Goal: Task Accomplishment & Management: Manage account settings

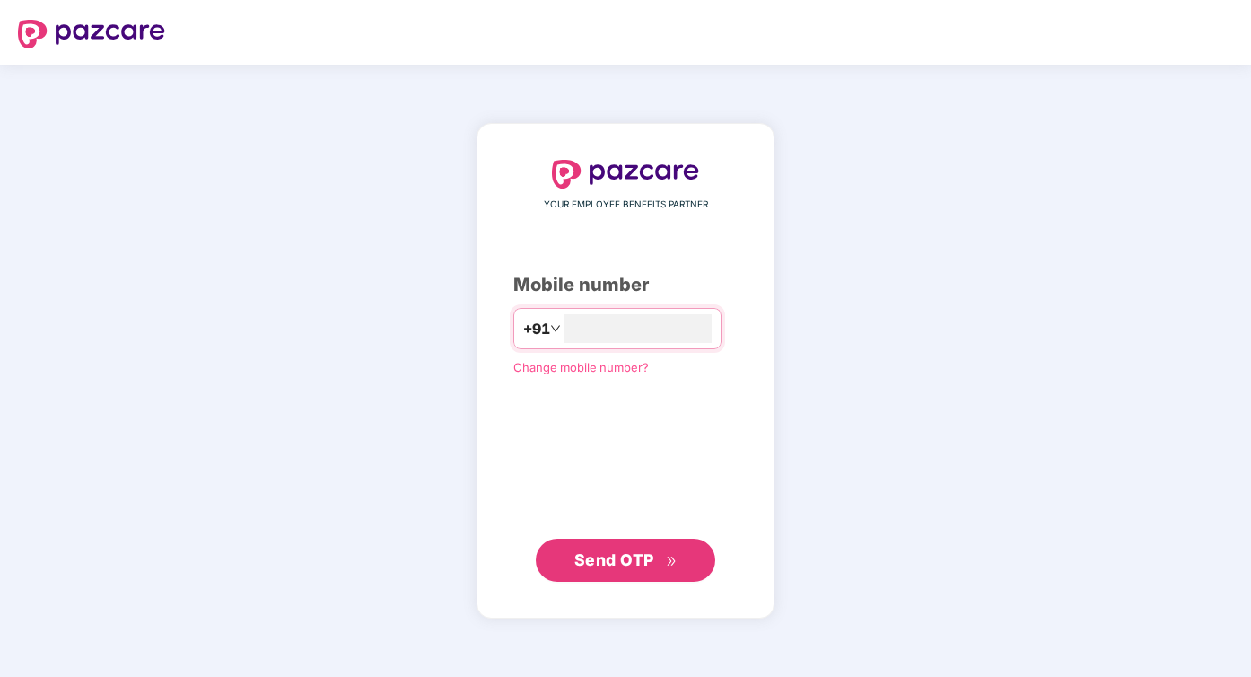
type input "**********"
click at [593, 551] on span "Send OTP" at bounding box center [614, 558] width 80 height 19
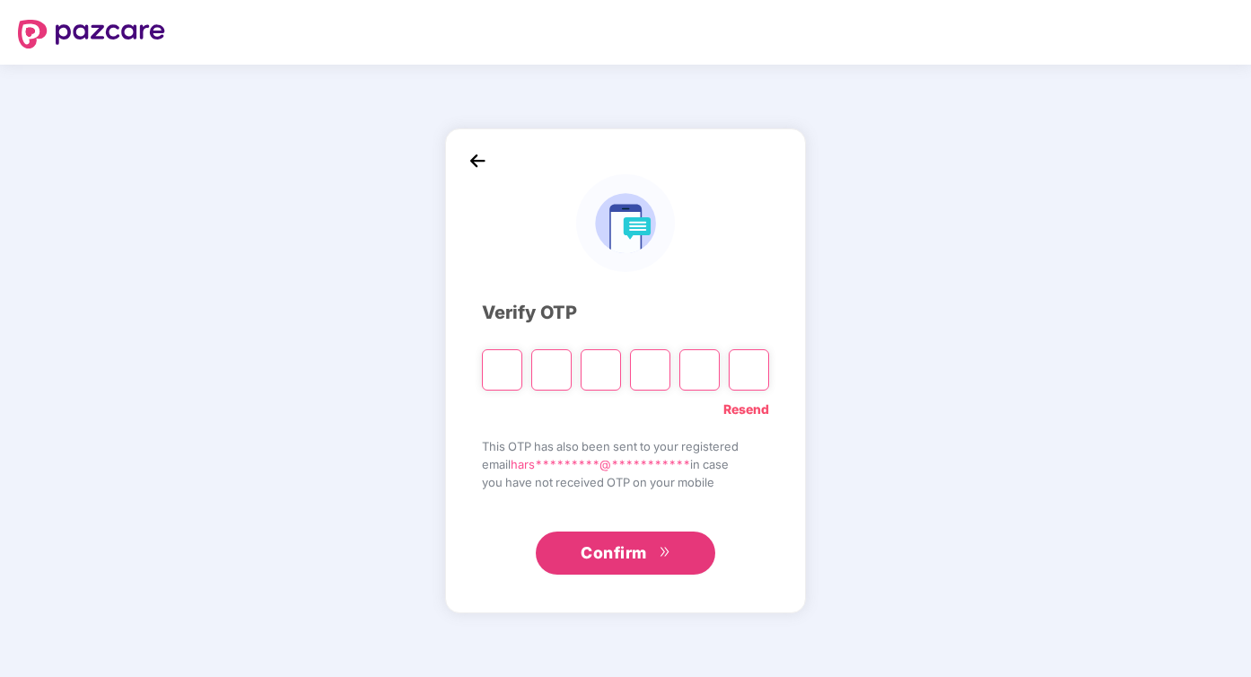
type input "*"
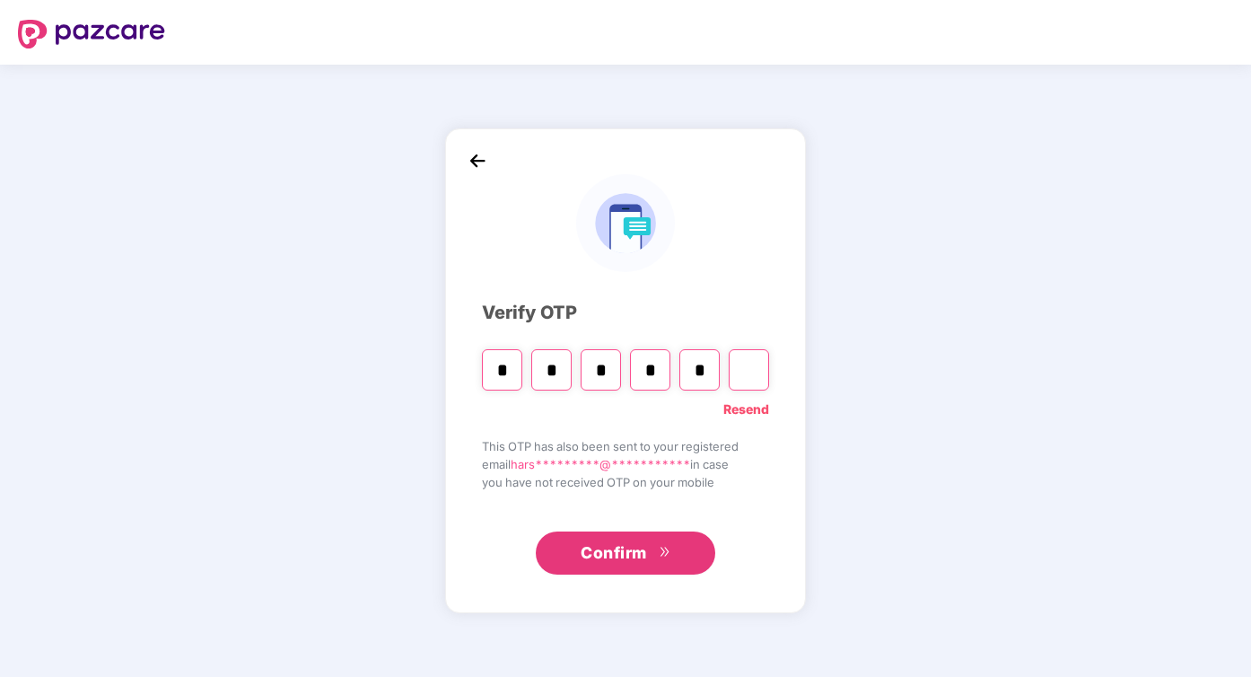
type input "*"
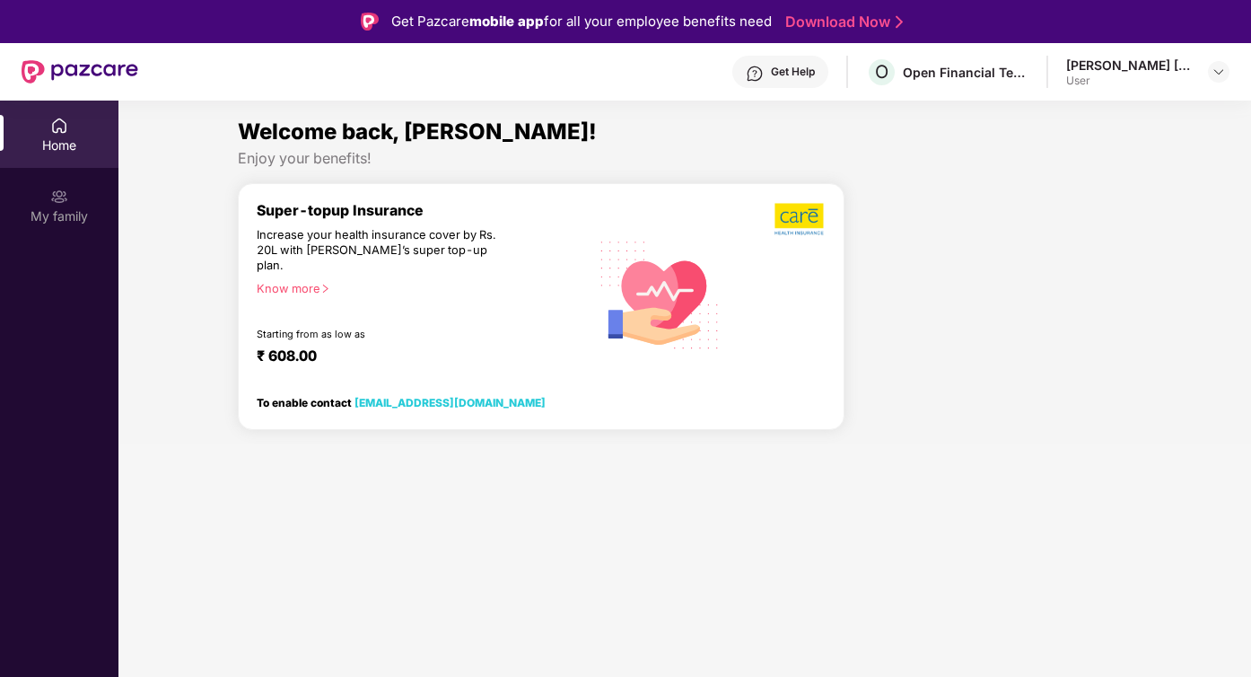
click at [1195, 77] on div "Harshal Anant Desai User" at bounding box center [1147, 72] width 163 height 31
click at [1222, 75] on img at bounding box center [1219, 72] width 14 height 14
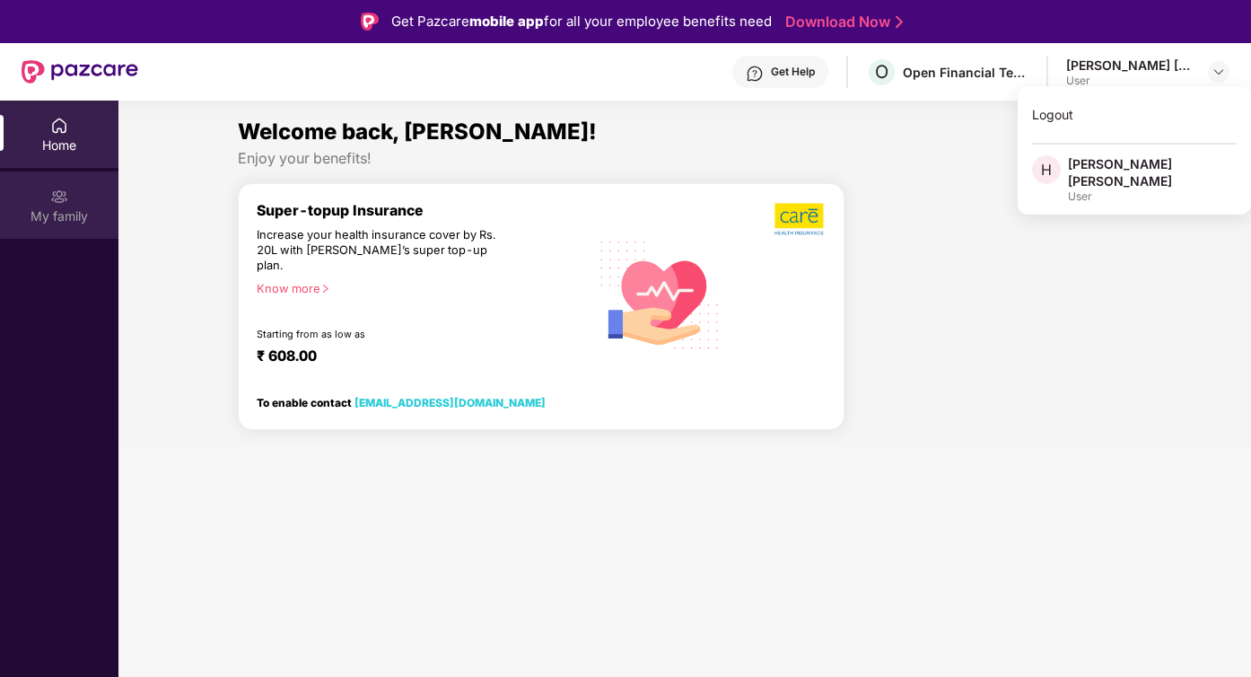
click at [83, 209] on div "My family" at bounding box center [59, 216] width 118 height 18
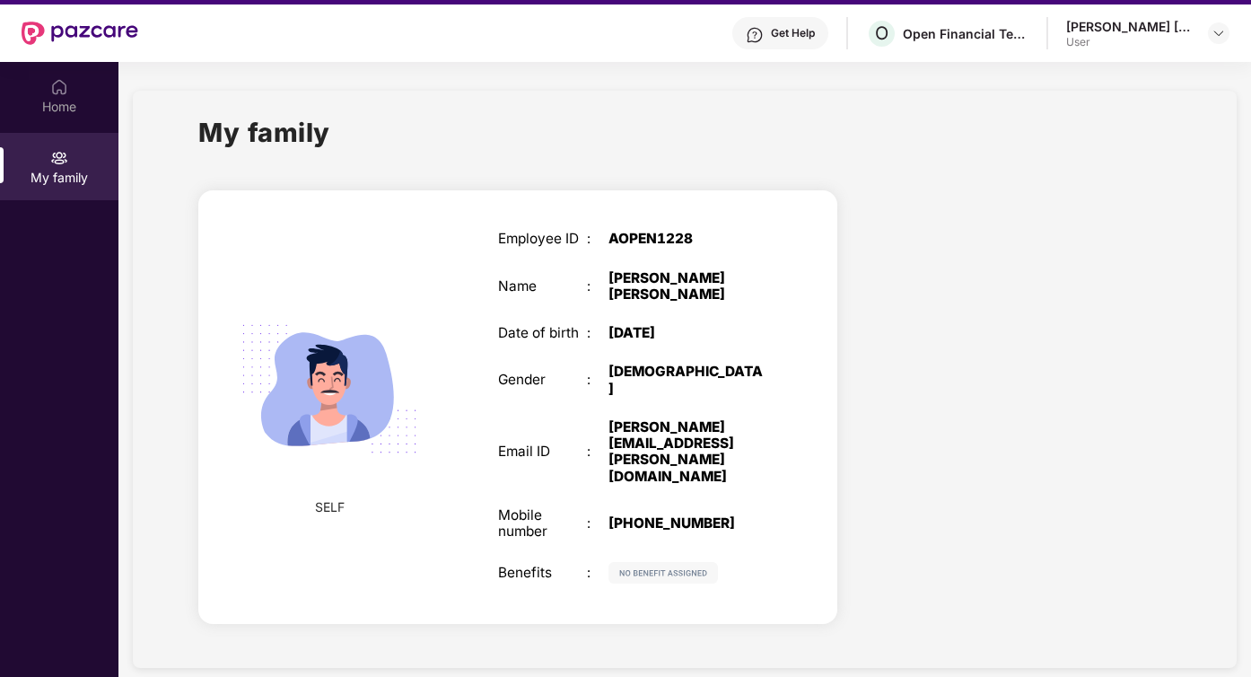
scroll to position [32, 0]
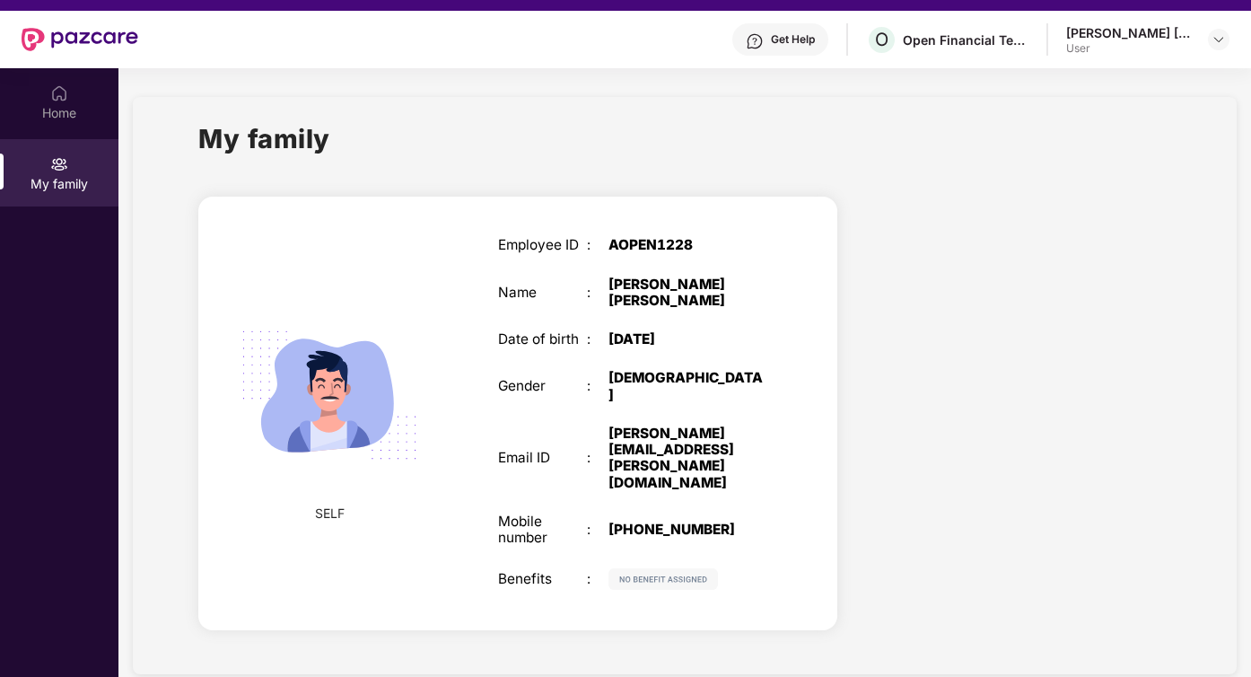
click at [992, 244] on div at bounding box center [1019, 416] width 334 height 472
click at [641, 343] on div "Employee ID : AOPEN1228 Name : Harshal Anant Desai Date of birth : 25 Aug 1992 …" at bounding box center [631, 414] width 302 height 398
click at [629, 486] on div "Employee ID : AOPEN1228 Name : Harshal Anant Desai Date of birth : 25 Aug 1992 …" at bounding box center [631, 414] width 302 height 398
